Goal: Obtain resource: Obtain resource

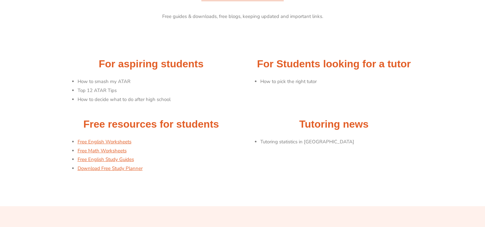
scroll to position [36, 0]
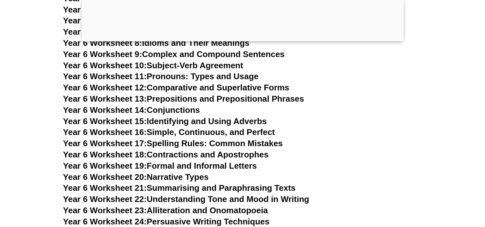
scroll to position [3862, 0]
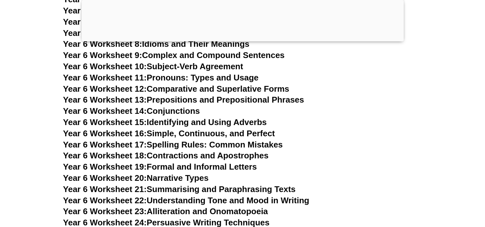
click at [173, 206] on link "Year 6 Worksheet 23: Alliteration and Onomatopoeia" at bounding box center [165, 211] width 205 height 10
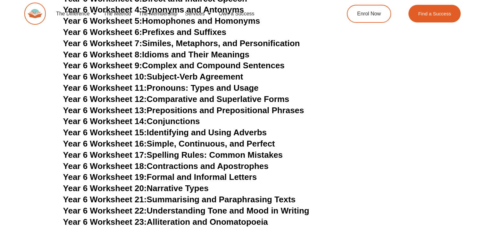
drag, startPoint x: 287, startPoint y: 3, endPoint x: 237, endPoint y: 147, distance: 153.0
